Goal: Find specific page/section: Find specific page/section

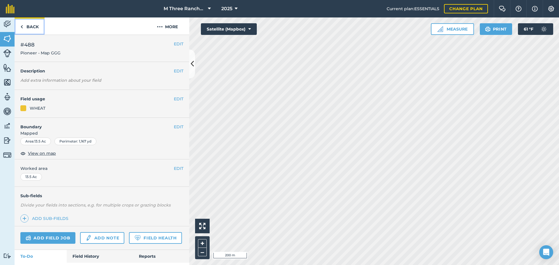
click at [23, 24] on img at bounding box center [21, 26] width 3 height 7
click at [23, 27] on link "Back" at bounding box center [30, 25] width 30 height 17
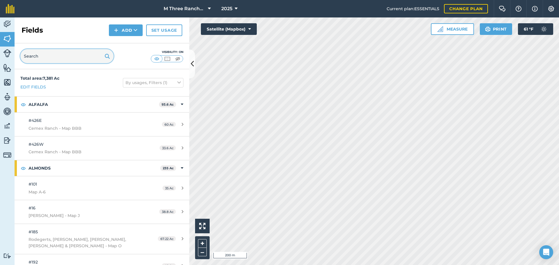
click at [40, 58] on input "text" at bounding box center [66, 56] width 93 height 14
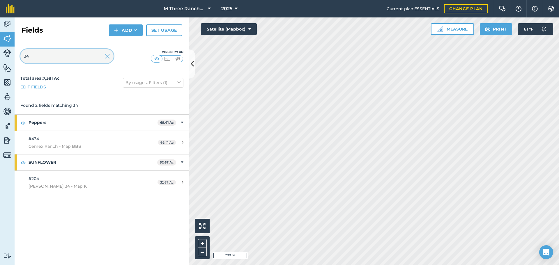
type input "34"
